Goal: Task Accomplishment & Management: Use online tool/utility

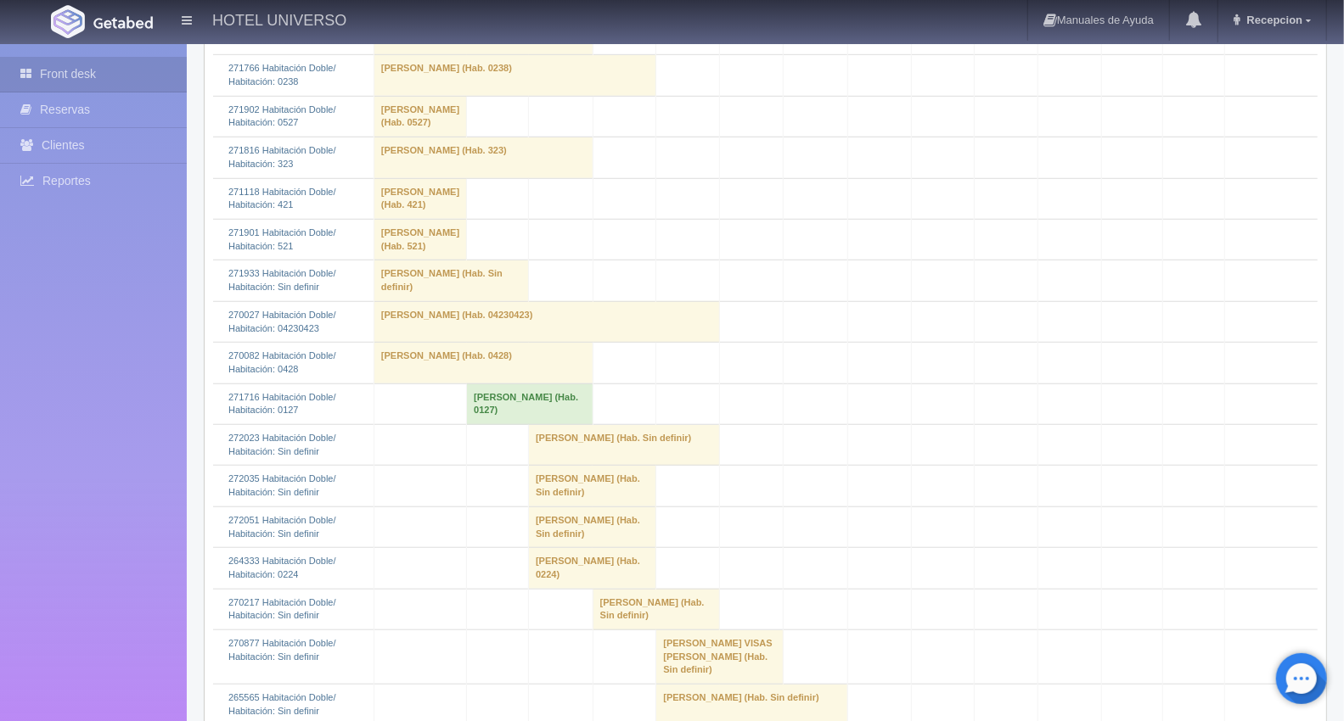
scroll to position [659, 0]
click at [570, 547] on td "[PERSON_NAME] (Hab. Sin definir)" at bounding box center [592, 527] width 127 height 41
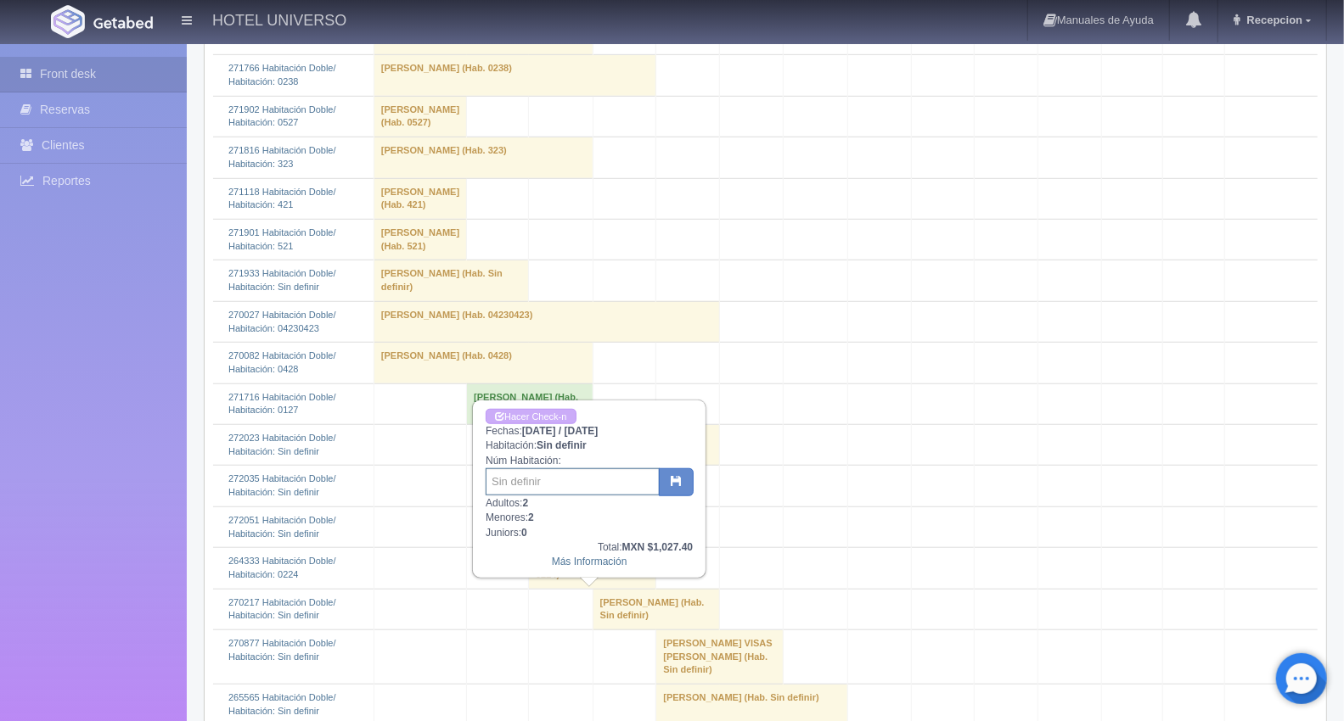
click at [535, 484] on input "text" at bounding box center [572, 482] width 174 height 27
type input "0125"
click at [677, 480] on icon "button" at bounding box center [676, 480] width 11 height 11
